Goal: Task Accomplishment & Management: Manage account settings

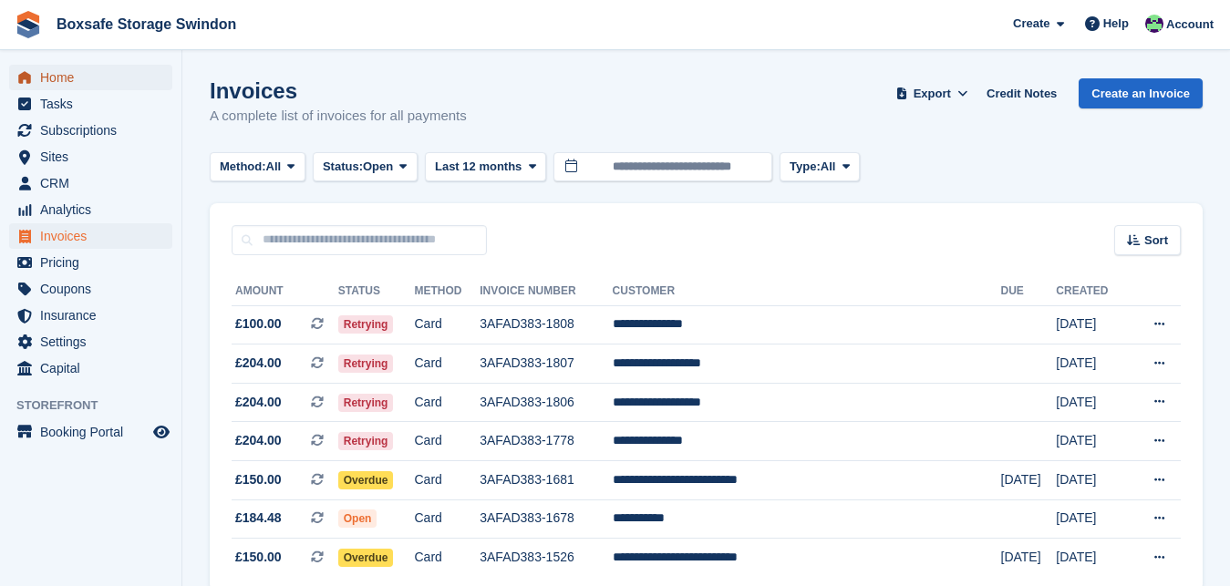
click at [77, 85] on span "Home" at bounding box center [94, 78] width 109 height 26
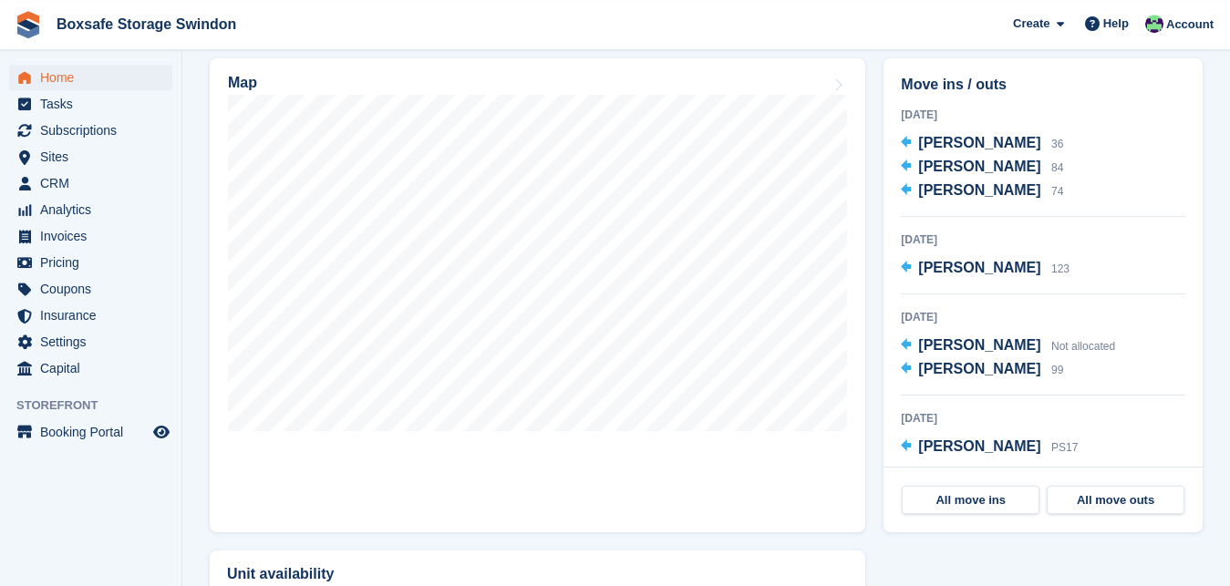
scroll to position [549, 0]
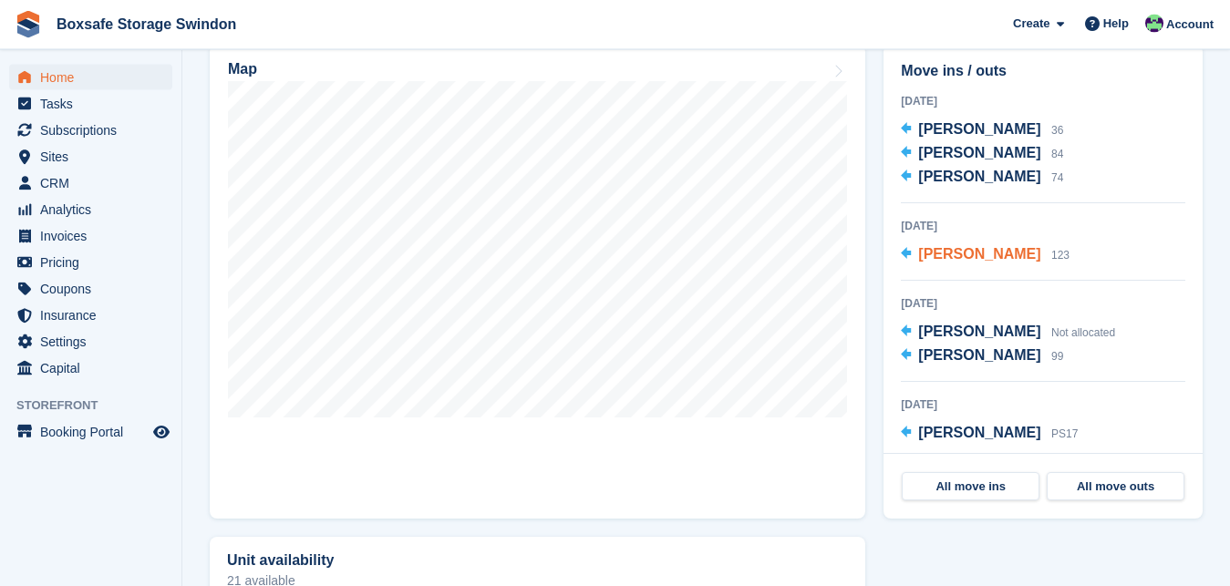
click at [965, 257] on span "Matthew Hopes" at bounding box center [979, 253] width 122 height 15
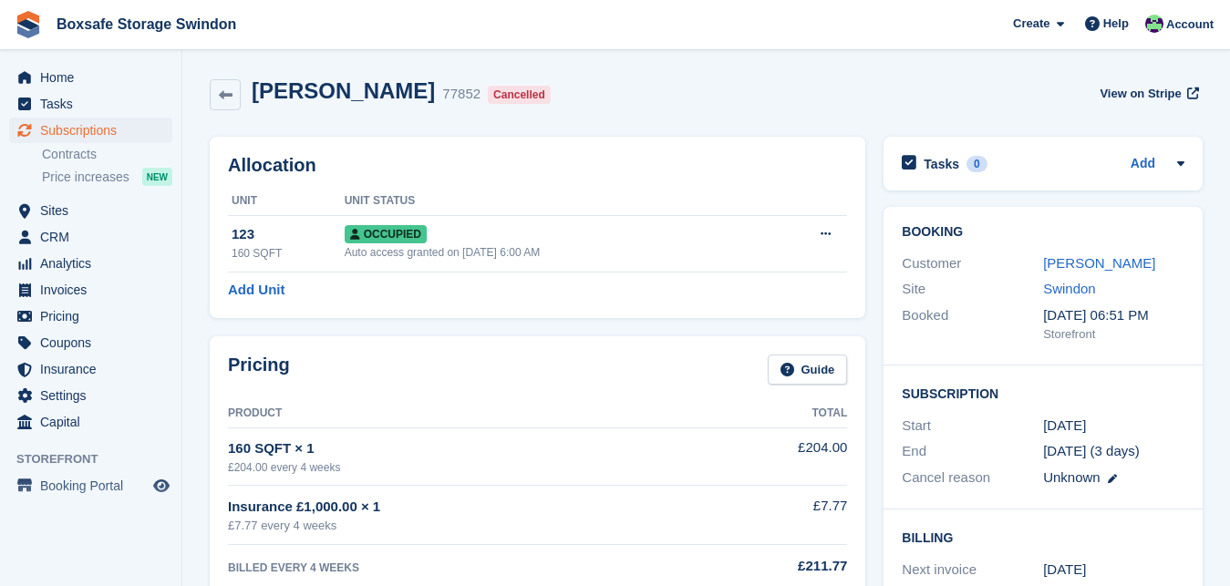
click at [47, 63] on div "Home Tasks Subscriptions Subscriptions Subscriptions Contracts Price increases …" at bounding box center [90, 246] width 181 height 378
click at [47, 73] on span "Home" at bounding box center [94, 78] width 109 height 26
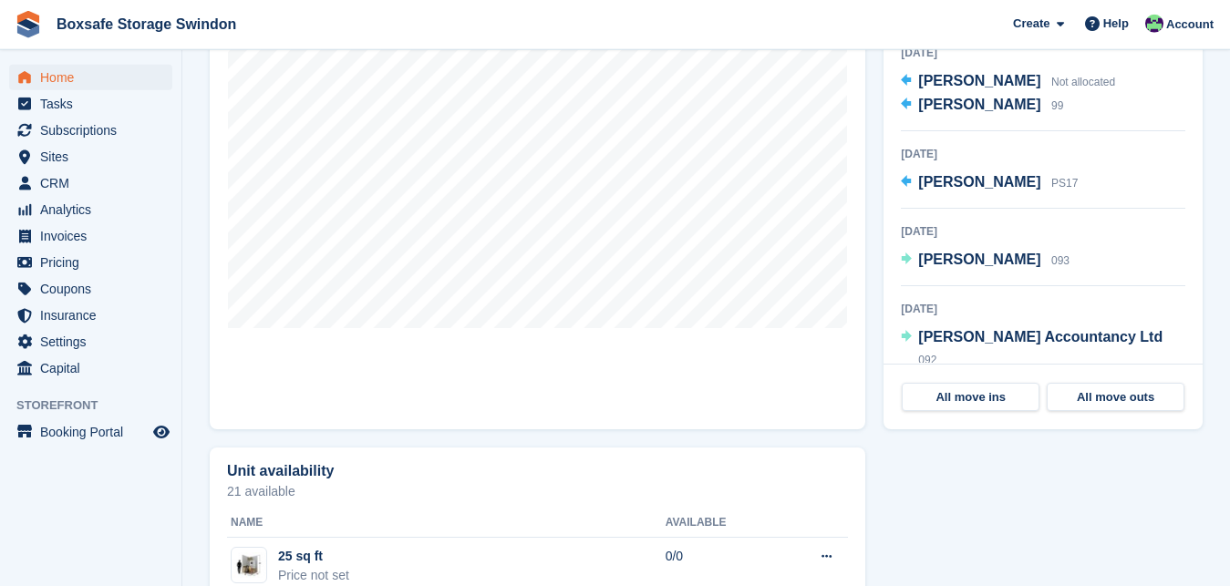
scroll to position [725, 0]
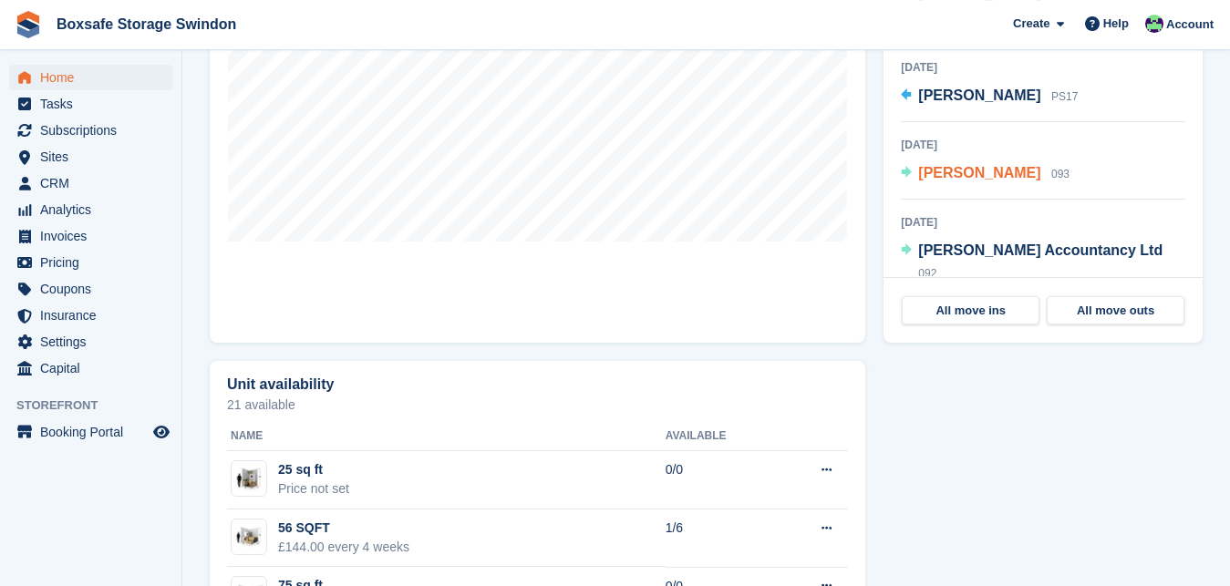
click at [940, 180] on span "Subash Patel" at bounding box center [979, 172] width 122 height 15
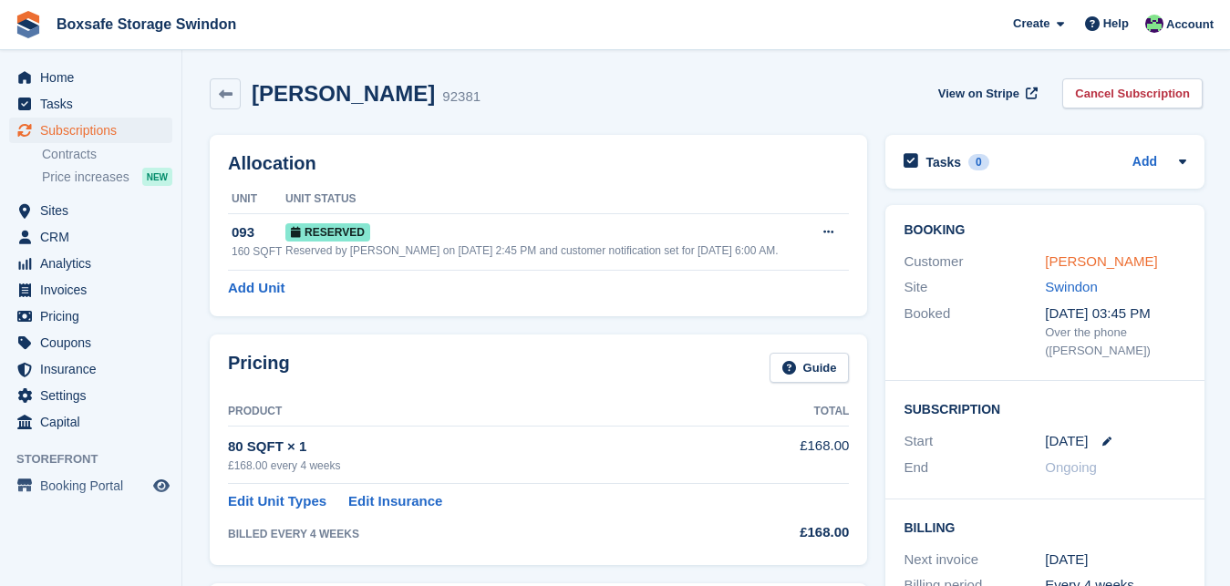
click at [1108, 265] on link "[PERSON_NAME]" at bounding box center [1101, 260] width 112 height 15
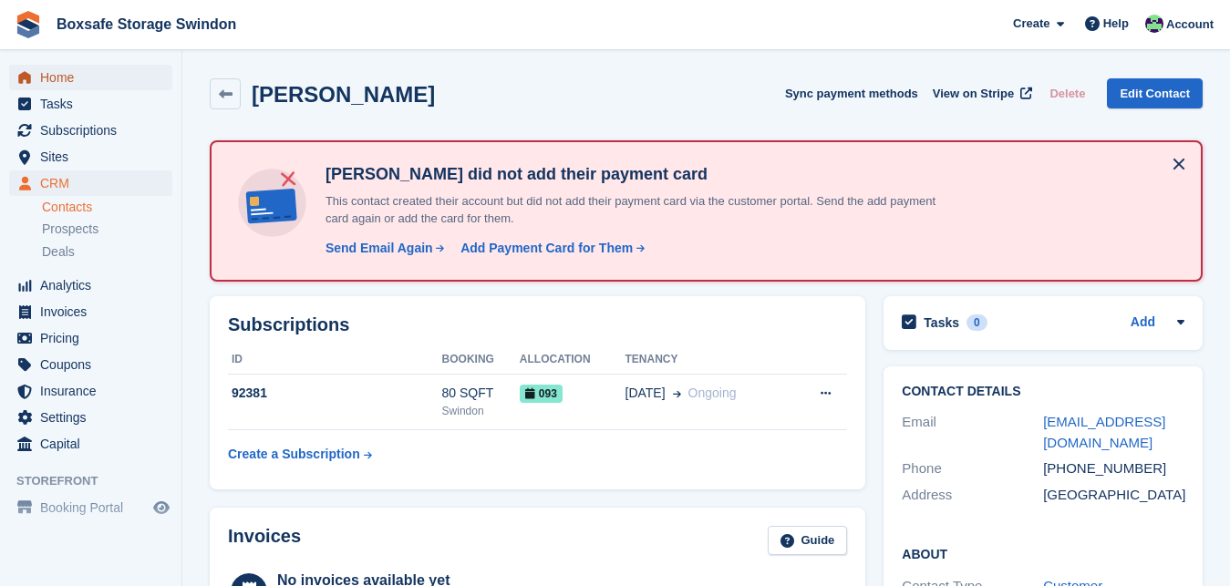
click at [88, 80] on span "Home" at bounding box center [94, 78] width 109 height 26
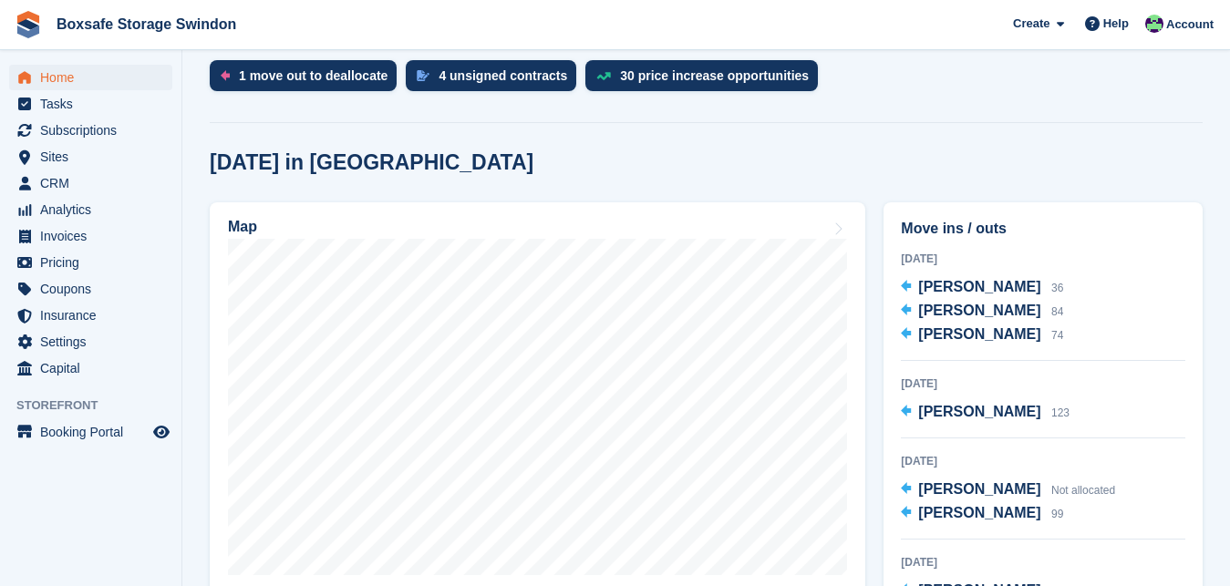
scroll to position [486, 0]
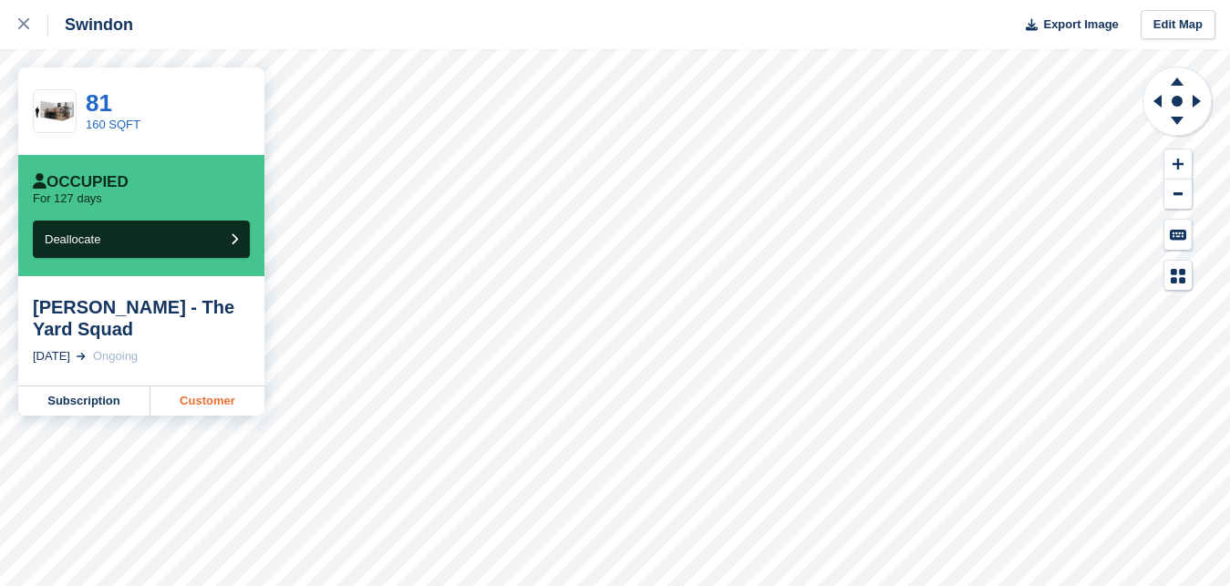
click at [191, 405] on link "Customer" at bounding box center [207, 401] width 114 height 29
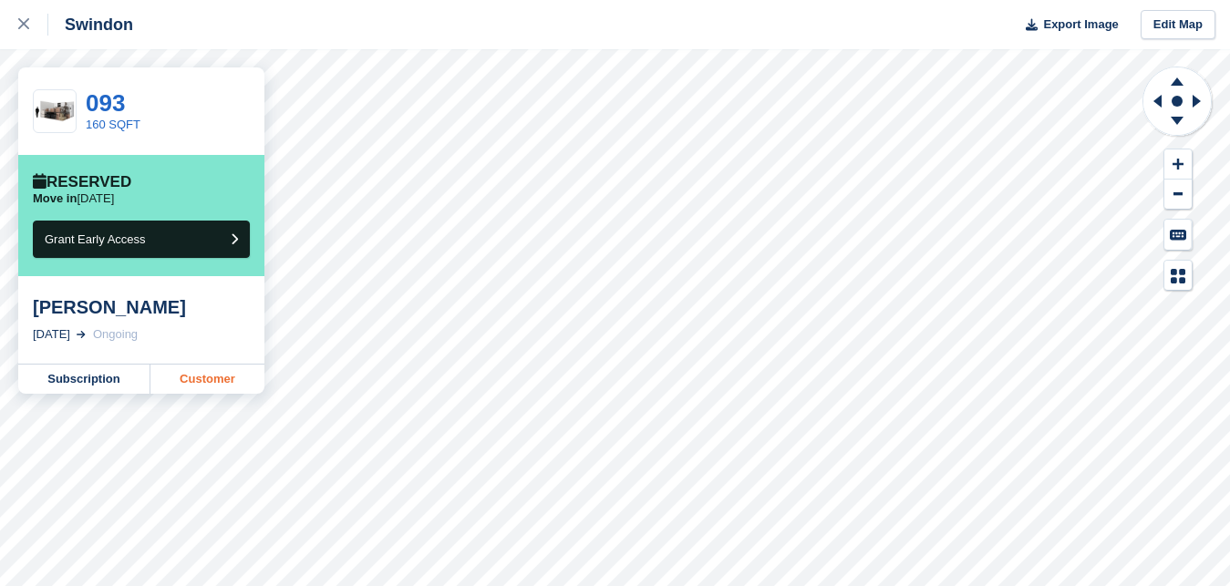
click at [184, 387] on link "Customer" at bounding box center [207, 379] width 114 height 29
click at [19, 32] on div at bounding box center [33, 25] width 30 height 22
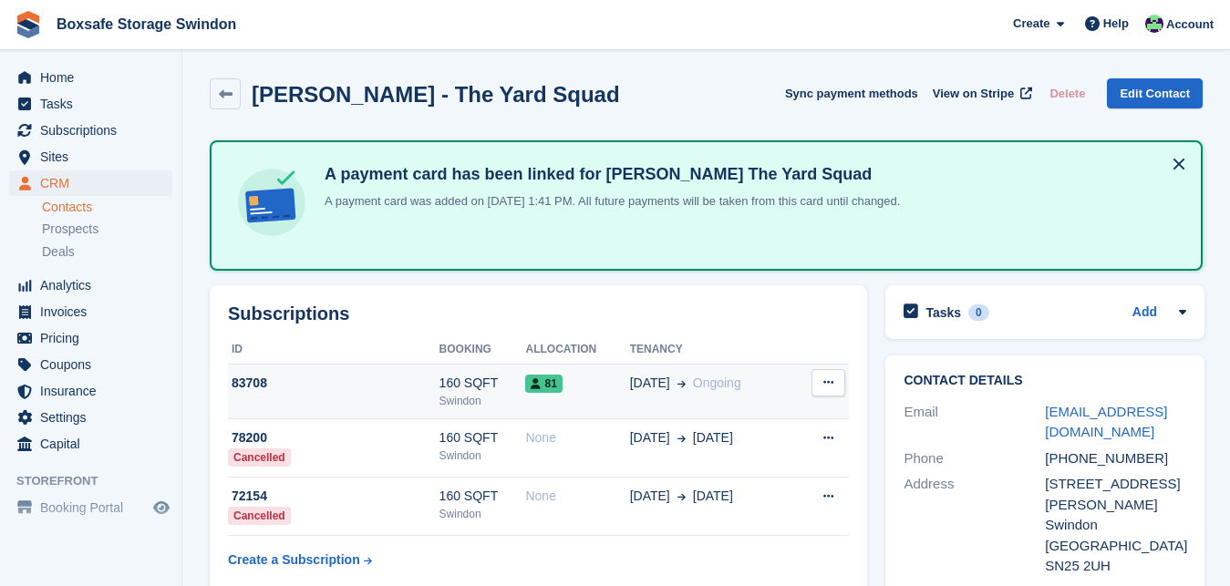
click at [440, 398] on div "Swindon" at bounding box center [482, 401] width 87 height 16
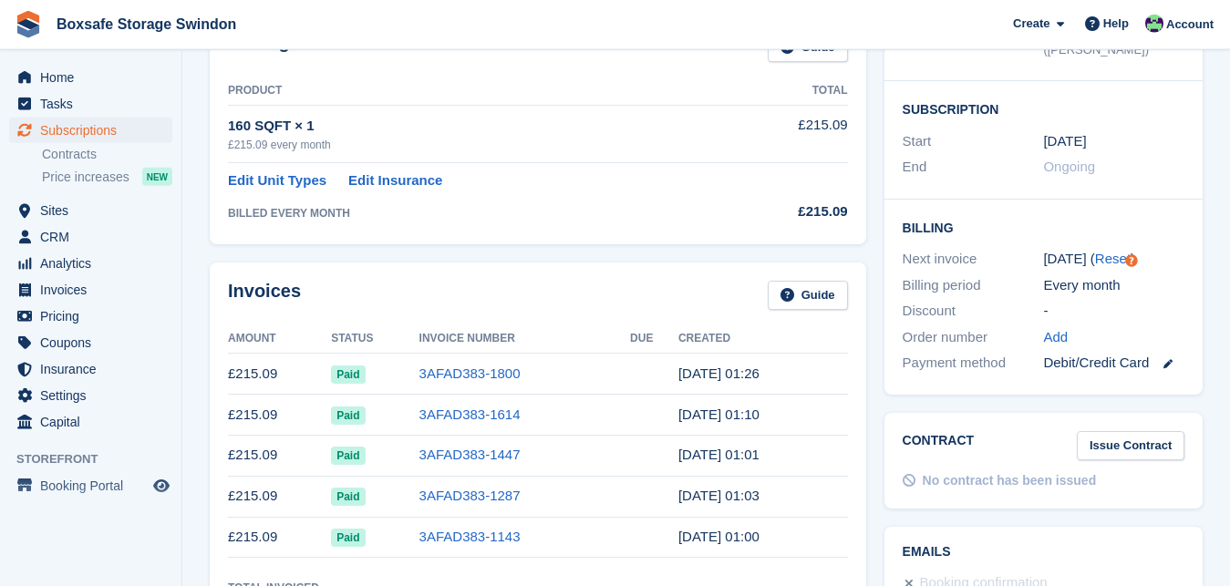
scroll to position [343, 0]
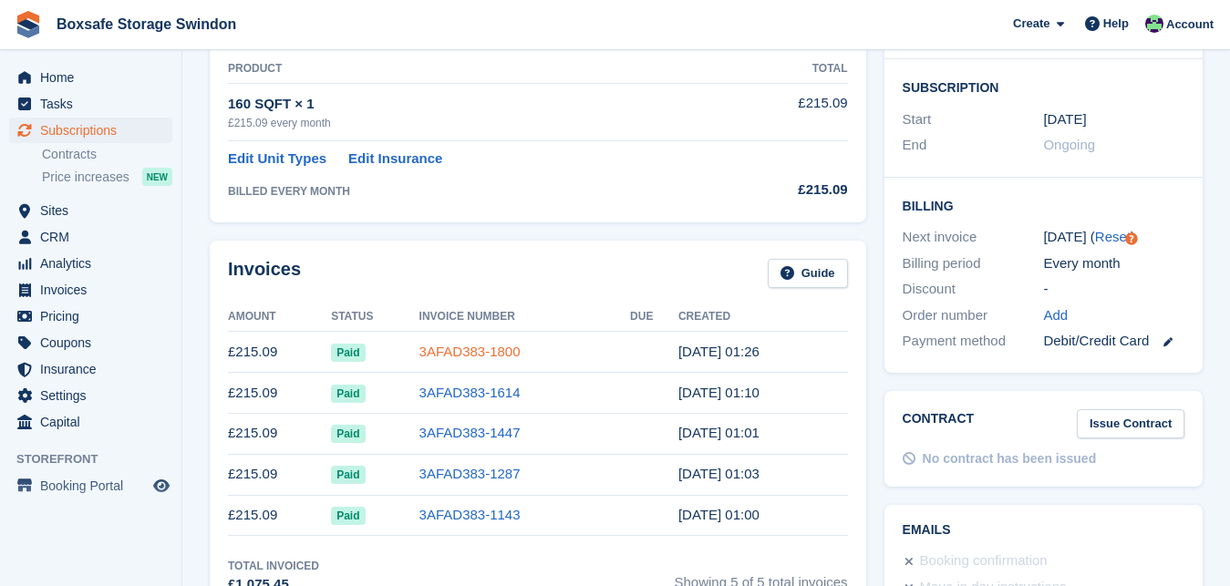
click at [501, 352] on link "3AFAD383-1800" at bounding box center [469, 351] width 101 height 15
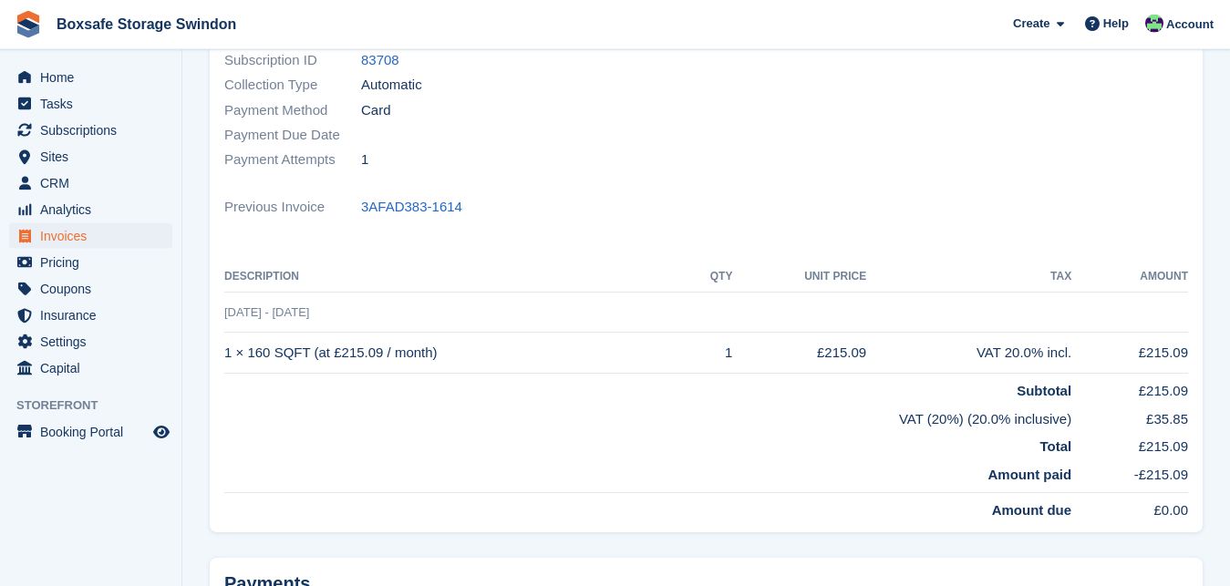
scroll to position [306, 0]
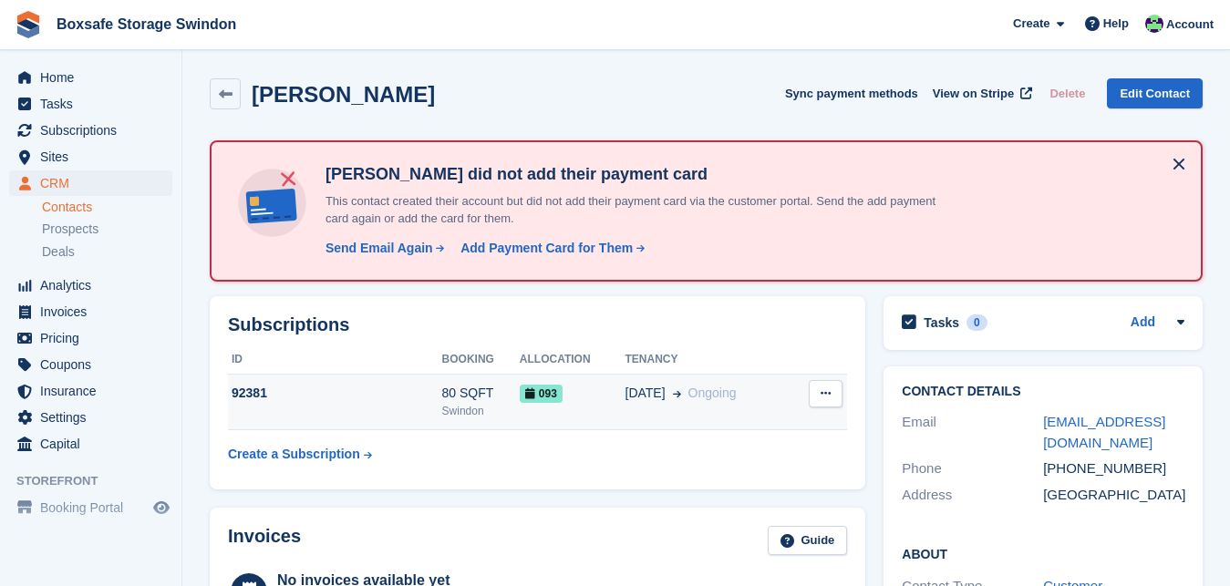
click at [328, 386] on div "92381" at bounding box center [335, 393] width 214 height 19
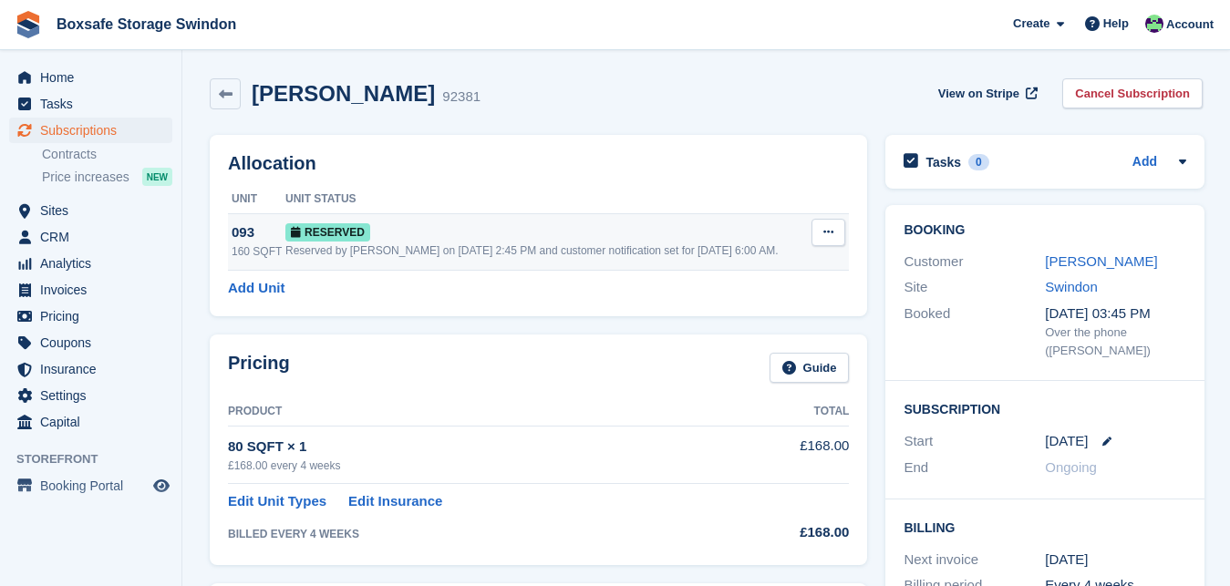
click at [818, 231] on button at bounding box center [828, 232] width 34 height 27
click at [742, 304] on p "Deallocate" at bounding box center [757, 307] width 159 height 24
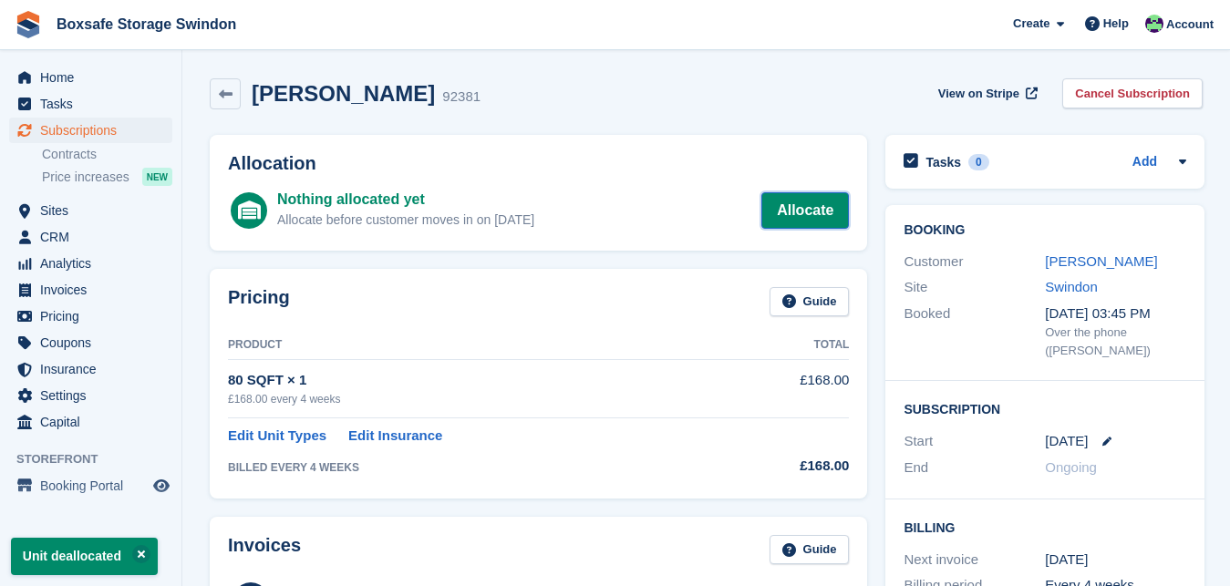
click at [805, 217] on link "Allocate" at bounding box center [805, 210] width 88 height 36
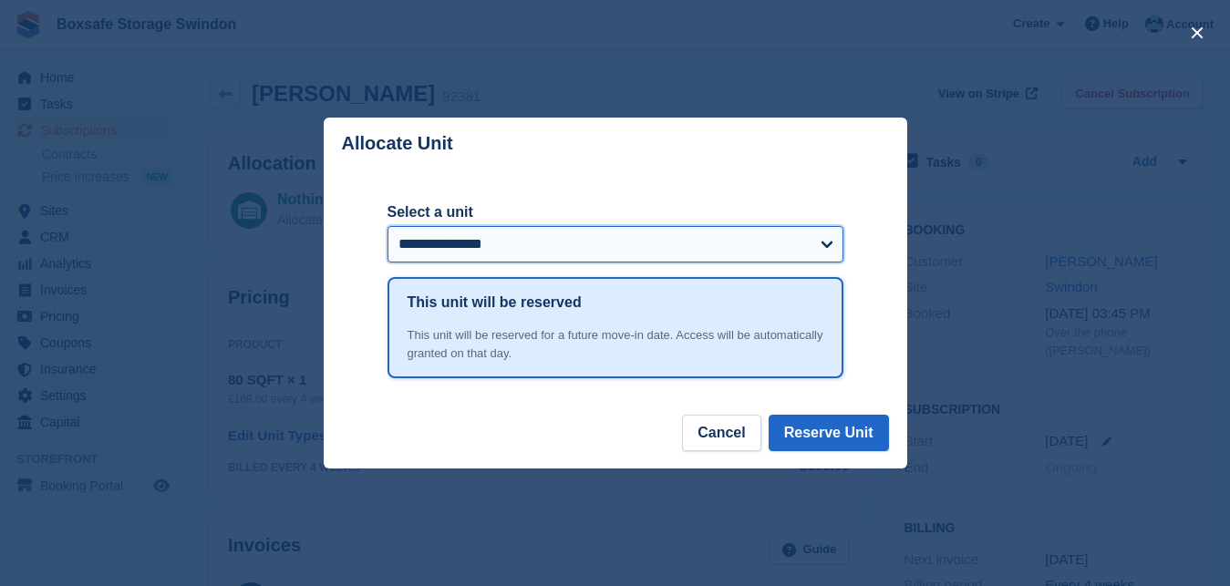
select select "*****"
click option "**********" at bounding box center [0, 0] width 0 height 0
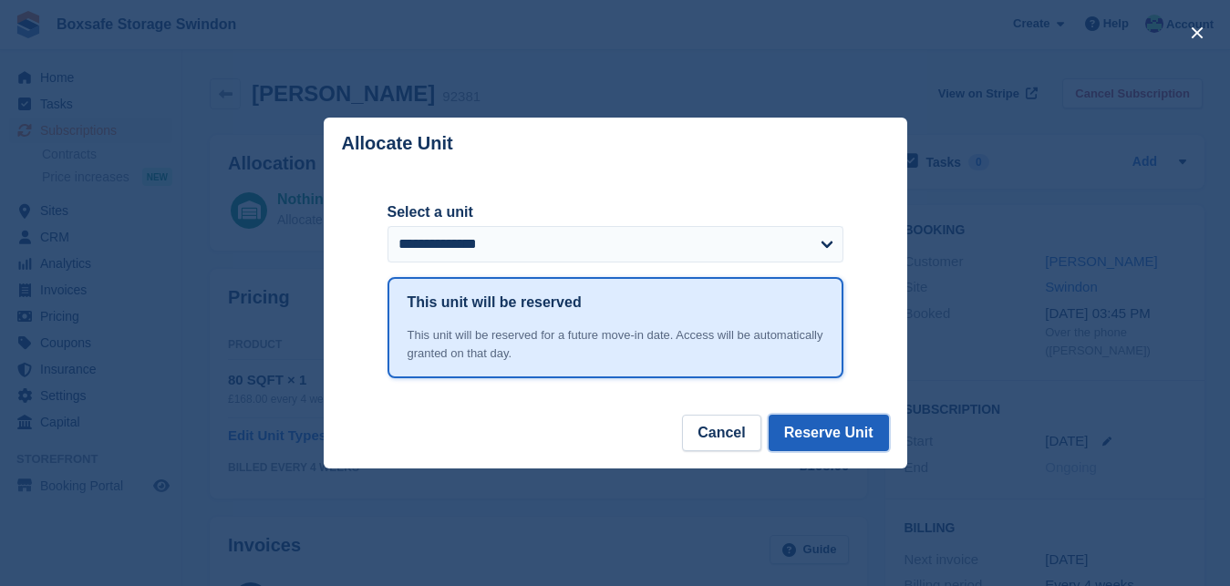
click at [810, 431] on button "Reserve Unit" at bounding box center [828, 433] width 120 height 36
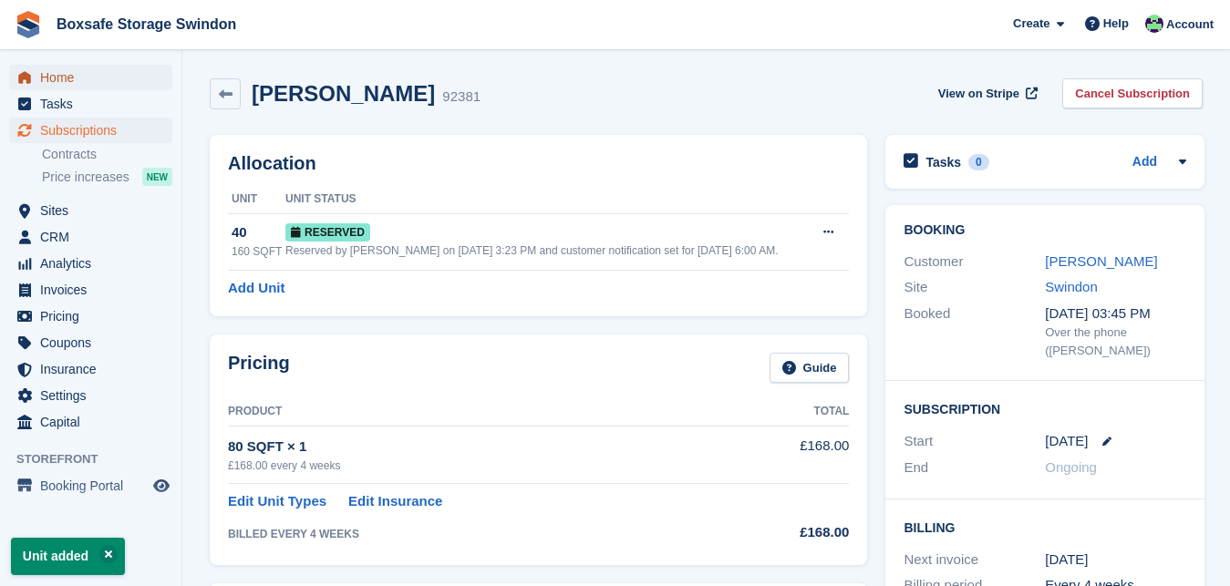
click at [97, 82] on span "Home" at bounding box center [94, 78] width 109 height 26
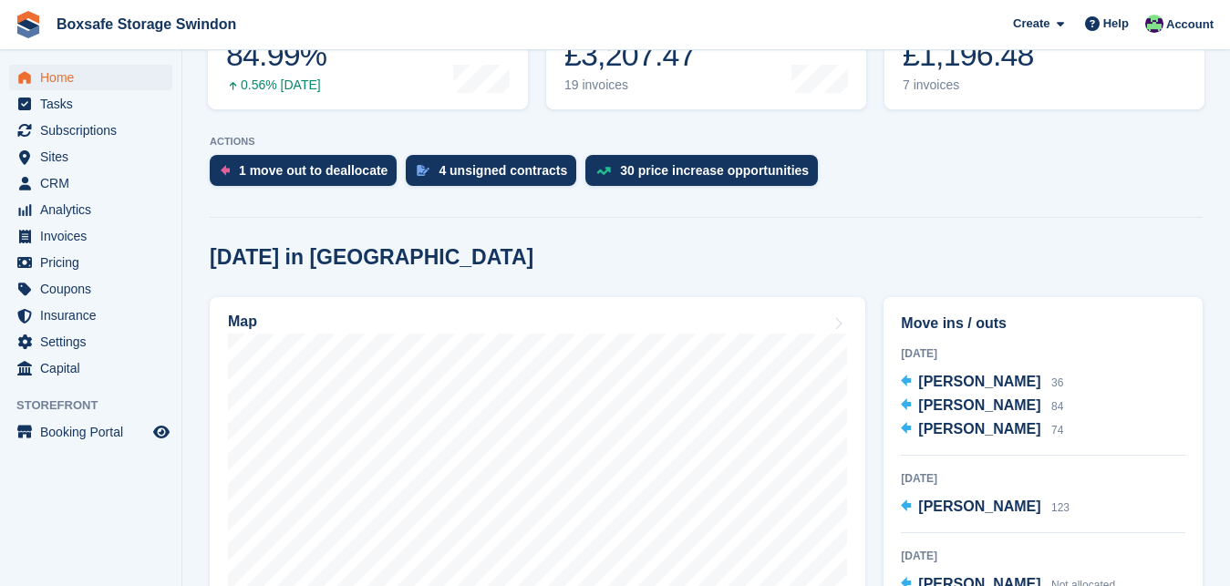
scroll to position [319, 0]
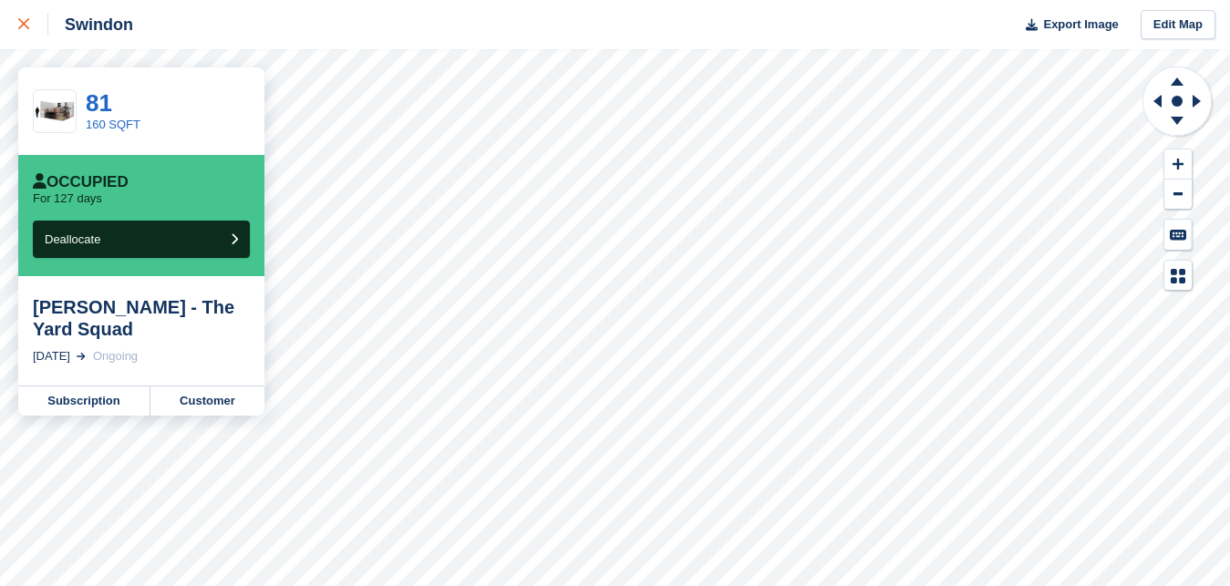
click at [19, 25] on icon at bounding box center [23, 23] width 11 height 11
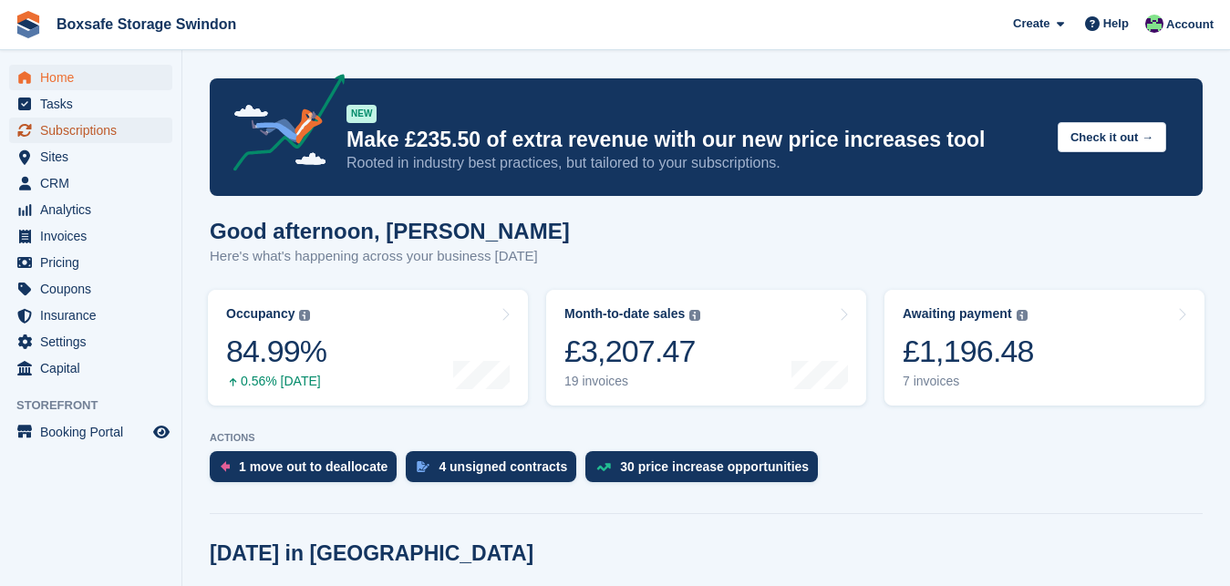
click at [101, 132] on span "Subscriptions" at bounding box center [94, 131] width 109 height 26
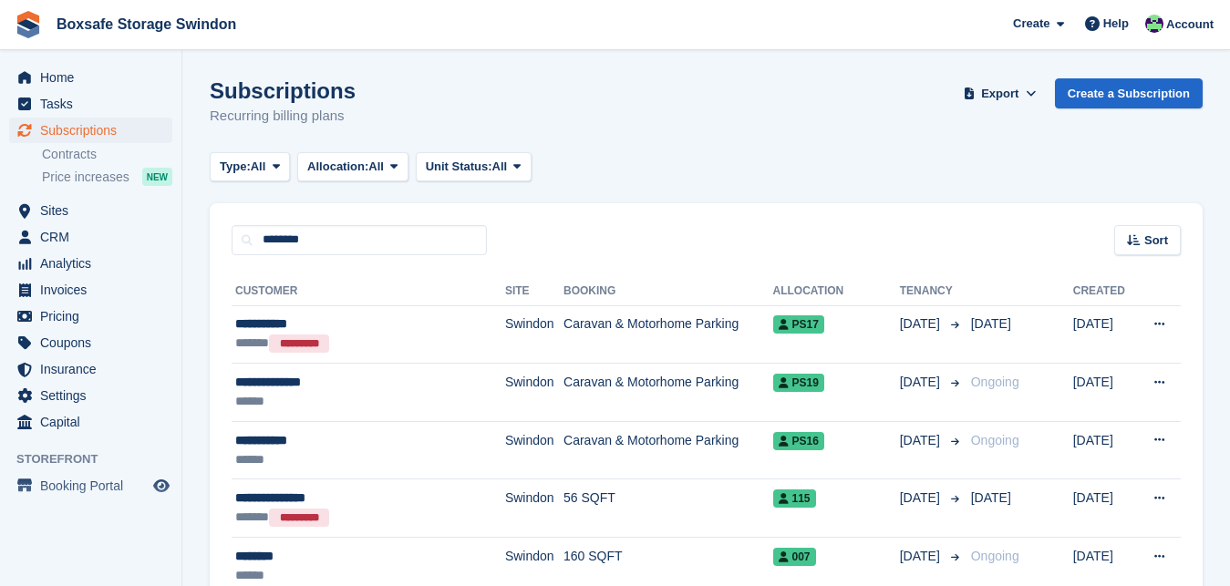
type input "********"
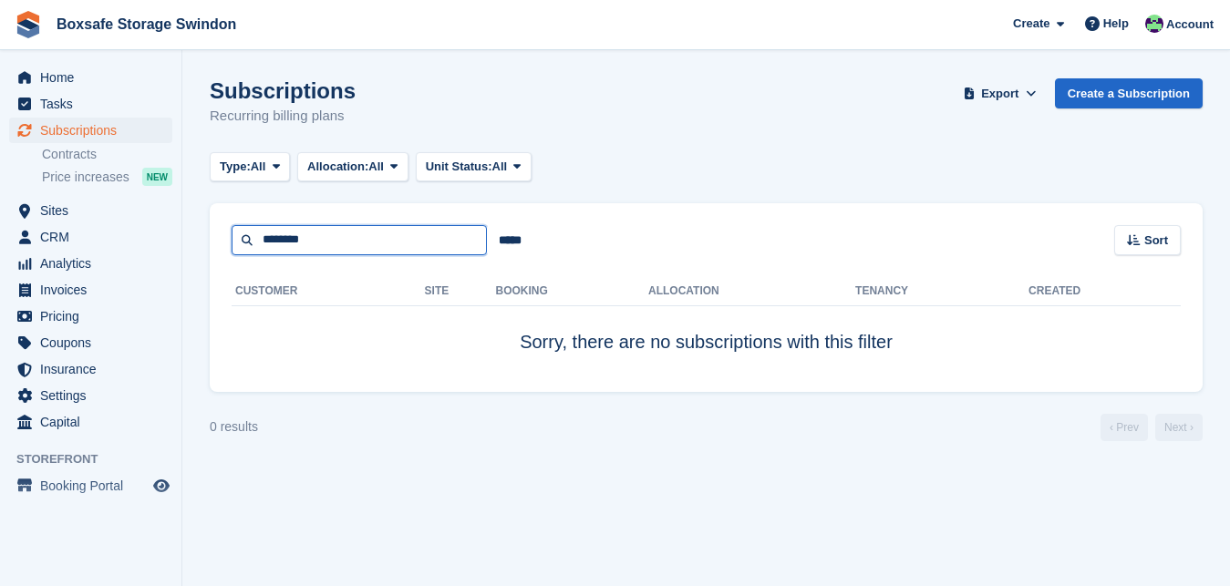
drag, startPoint x: 344, startPoint y: 240, endPoint x: 142, endPoint y: 259, distance: 202.4
click at [232, 255] on input "********" at bounding box center [359, 240] width 255 height 30
type input "****"
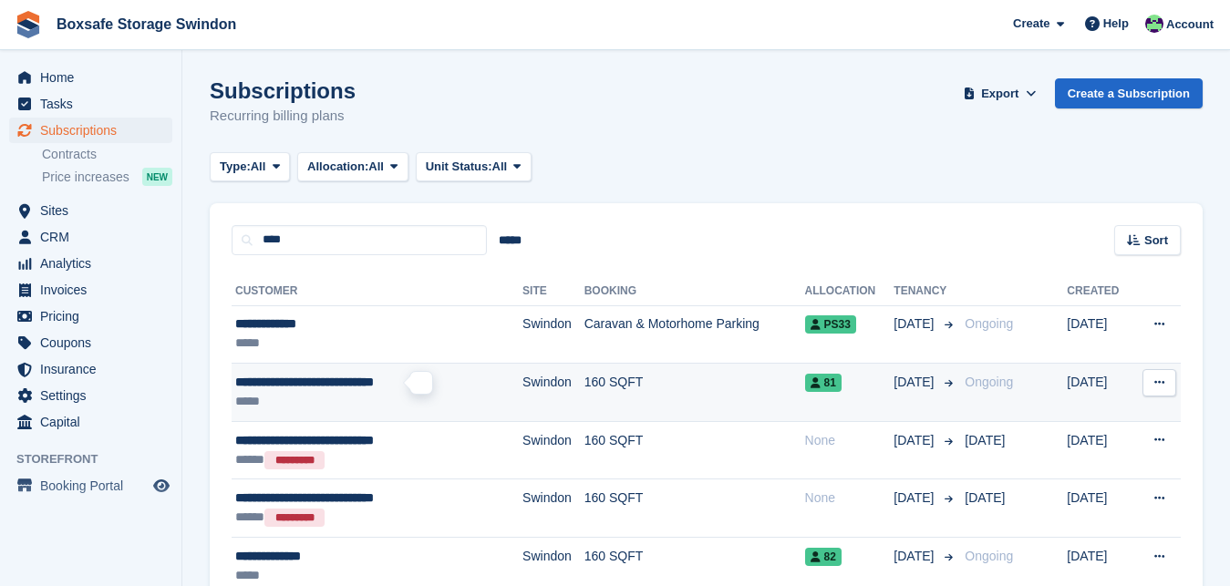
click at [264, 382] on span "**********" at bounding box center [304, 382] width 139 height 13
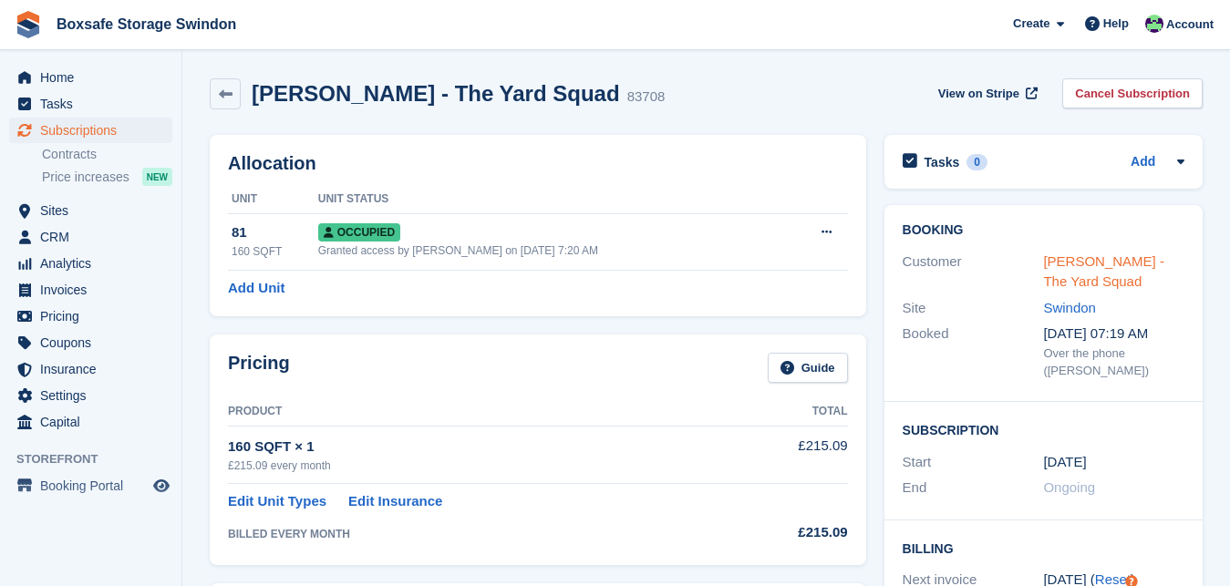
click at [1108, 269] on link "William Eastlake - The Yard Squad" at bounding box center [1103, 271] width 121 height 36
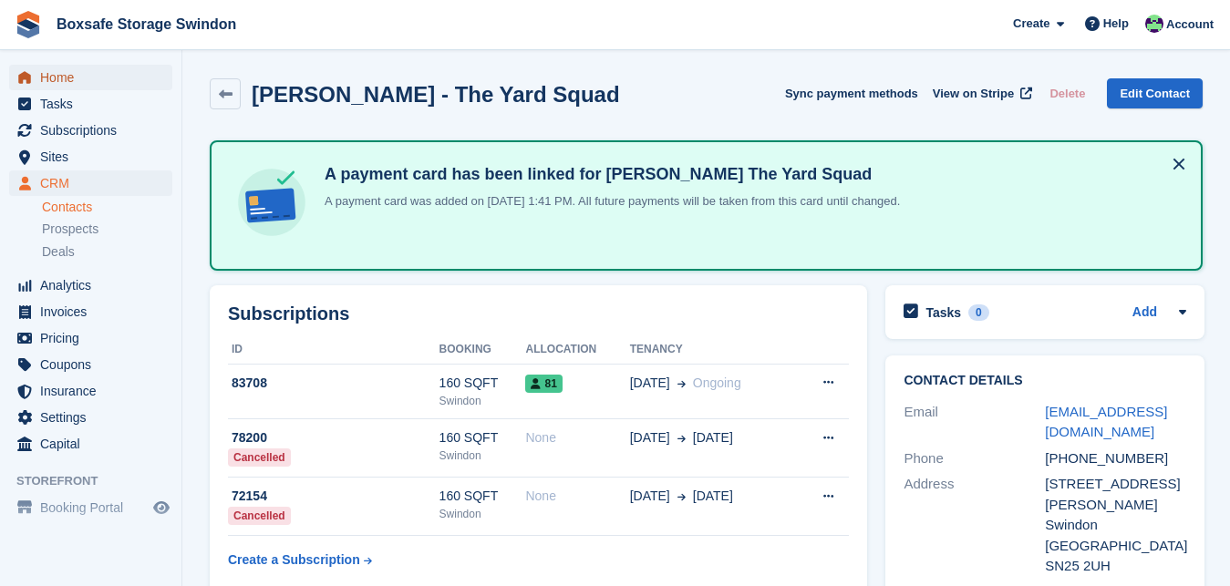
click at [79, 72] on span "Home" at bounding box center [94, 78] width 109 height 26
